Goal: Contribute content

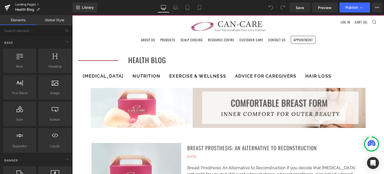
click at [18, 4] on link "Landing Pages" at bounding box center [44, 5] width 58 height 4
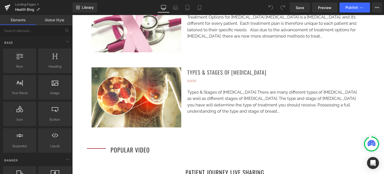
scroll to position [625, 0]
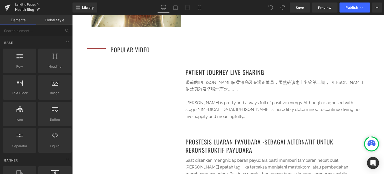
click at [15, 4] on link "Landing Pages" at bounding box center [44, 5] width 58 height 4
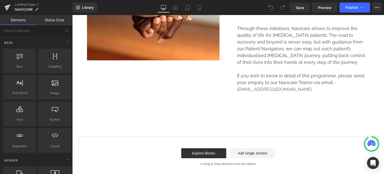
scroll to position [414, 0]
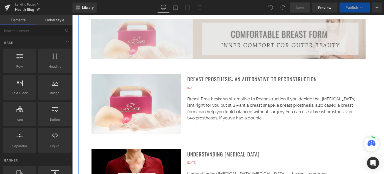
scroll to position [75, 0]
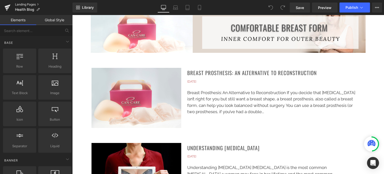
click at [32, 4] on link "Landing Pages" at bounding box center [44, 5] width 58 height 4
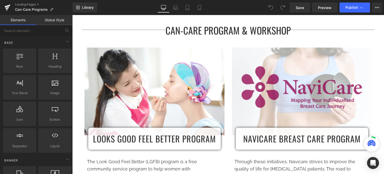
scroll to position [275, 0]
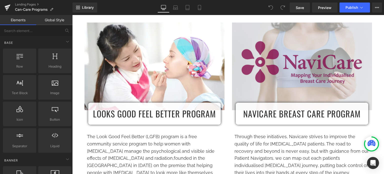
click at [284, 83] on img at bounding box center [302, 67] width 140 height 88
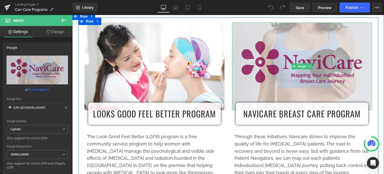
click at [314, 39] on img at bounding box center [302, 67] width 140 height 88
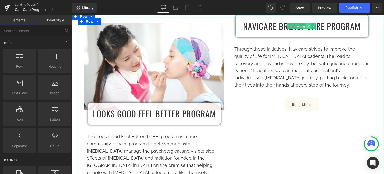
click at [308, 26] on icon at bounding box center [309, 26] width 3 height 3
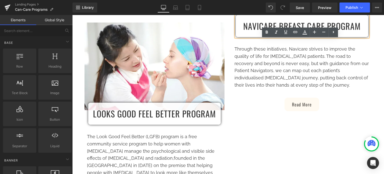
click at [254, 34] on h1 "NAVICARE BreAST CARE PROGRAM" at bounding box center [302, 26] width 128 height 17
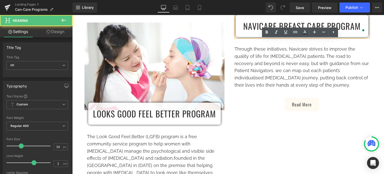
click at [253, 37] on div "NAVICARE BreAST CARE PROGRAM" at bounding box center [302, 26] width 133 height 22
click at [254, 37] on div "NAVICARE BreAST CARE PROGRAM" at bounding box center [302, 26] width 133 height 22
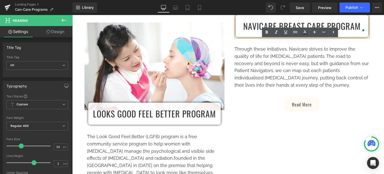
click at [362, 38] on div "NAVICARE BreAST CARE PROGRAM Heading Through these initiatives, Navicare strive…" at bounding box center [302, 70] width 148 height 94
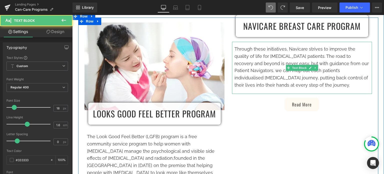
click at [277, 90] on div "Through these initiatives, Navicare strives to improve the quality of life for …" at bounding box center [302, 68] width 140 height 52
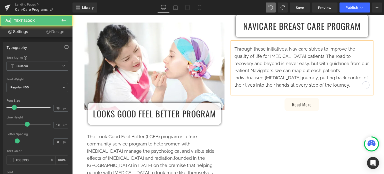
click at [272, 94] on div "Through these initiatives, Navicare strives to improve the quality of life for …" at bounding box center [302, 68] width 140 height 52
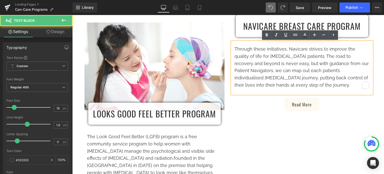
click at [270, 95] on div "NAVICARE BreAST CARE PROGRAM Heading Through these initiatives, Navicare strive…" at bounding box center [302, 70] width 148 height 94
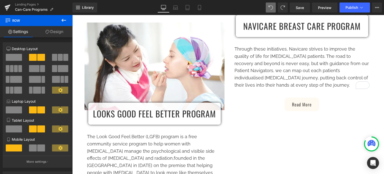
click at [72, 15] on div at bounding box center [72, 15] width 0 height 0
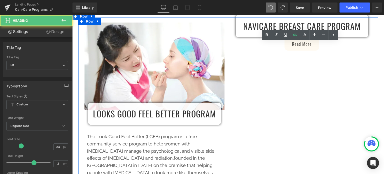
click at [361, 31] on h1 "NAVICARE BreAST CARE PROGRAM" at bounding box center [302, 26] width 128 height 17
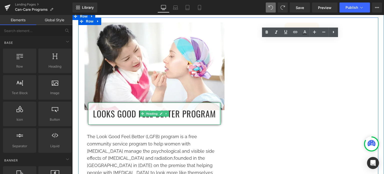
click at [220, 119] on div at bounding box center [220, 114] width 1 height 22
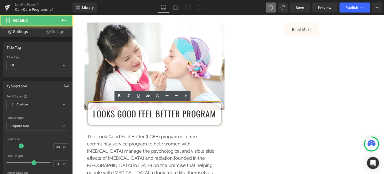
click at [220, 118] on div "LOOKS GOOD FEEL BETTER PROGRAM" at bounding box center [154, 114] width 133 height 22
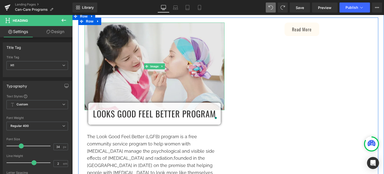
click at [172, 74] on img at bounding box center [155, 67] width 140 height 88
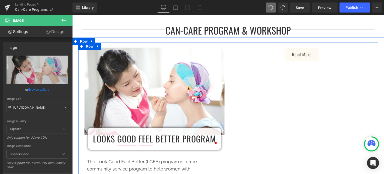
scroll to position [250, 0]
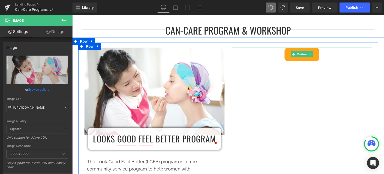
click at [293, 59] on link "Read More" at bounding box center [302, 55] width 35 height 14
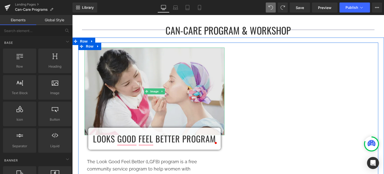
click at [201, 111] on img at bounding box center [155, 92] width 140 height 88
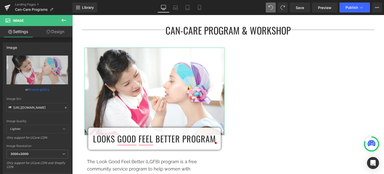
click at [51, 28] on link "Design" at bounding box center [55, 31] width 36 height 11
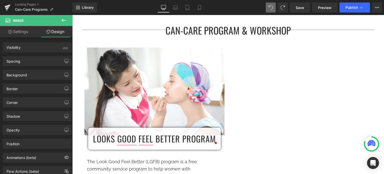
click at [40, 24] on span "Image" at bounding box center [30, 20] width 50 height 11
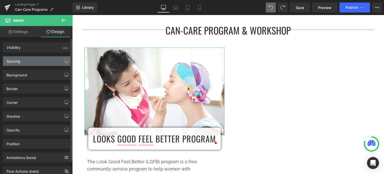
click at [56, 60] on div "Spacing" at bounding box center [37, 61] width 69 height 10
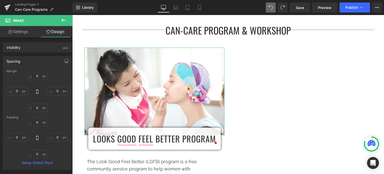
click at [21, 33] on link "Settings" at bounding box center [18, 31] width 36 height 11
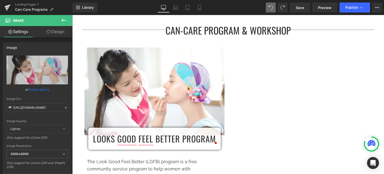
click at [28, 22] on span "Image" at bounding box center [30, 20] width 50 height 11
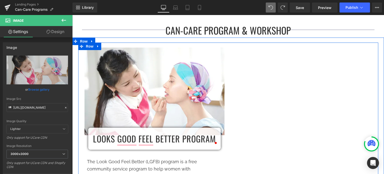
click at [169, 131] on h1 "LOOKS GOOD FEEL BETTER PROGRAM" at bounding box center [155, 138] width 128 height 17
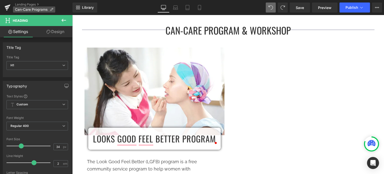
click at [21, 8] on span "Can-Care Programs" at bounding box center [31, 10] width 33 height 4
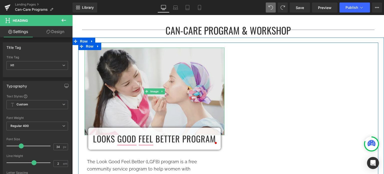
click at [220, 99] on img at bounding box center [155, 92] width 140 height 88
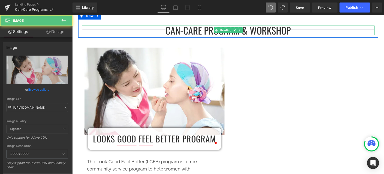
click at [315, 31] on h2 "Can-Care Program & Workshop" at bounding box center [228, 31] width 293 height 10
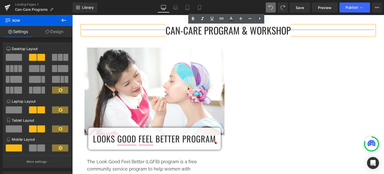
click at [309, 49] on div "Image LOOKS GOOD FEEL BETTER PROGRAM Heading The Look Good Feel Better (LGFB) p…" at bounding box center [228, 141] width 300 height 196
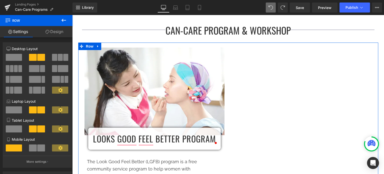
click at [14, 60] on span at bounding box center [14, 57] width 16 height 7
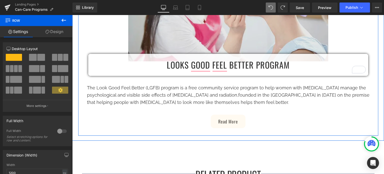
scroll to position [375, 0]
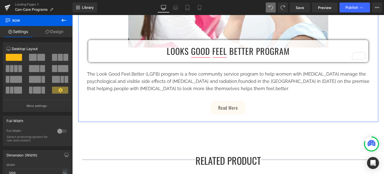
click at [58, 56] on span at bounding box center [60, 57] width 5 height 7
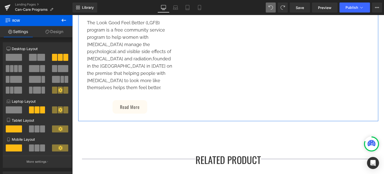
click at [17, 58] on span at bounding box center [14, 57] width 16 height 7
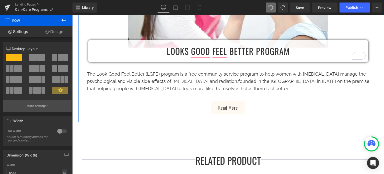
click at [42, 106] on p "More settings" at bounding box center [37, 106] width 20 height 5
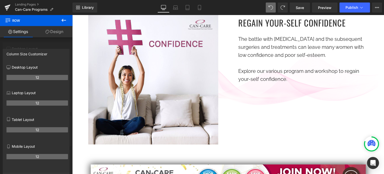
scroll to position [50, 0]
click at [354, 6] on span "Publish" at bounding box center [352, 8] width 13 height 4
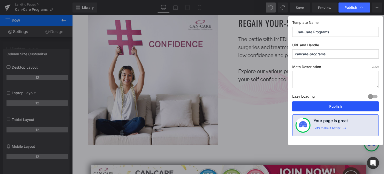
click at [339, 104] on button "Publish" at bounding box center [335, 106] width 87 height 10
